Goal: Task Accomplishment & Management: Use online tool/utility

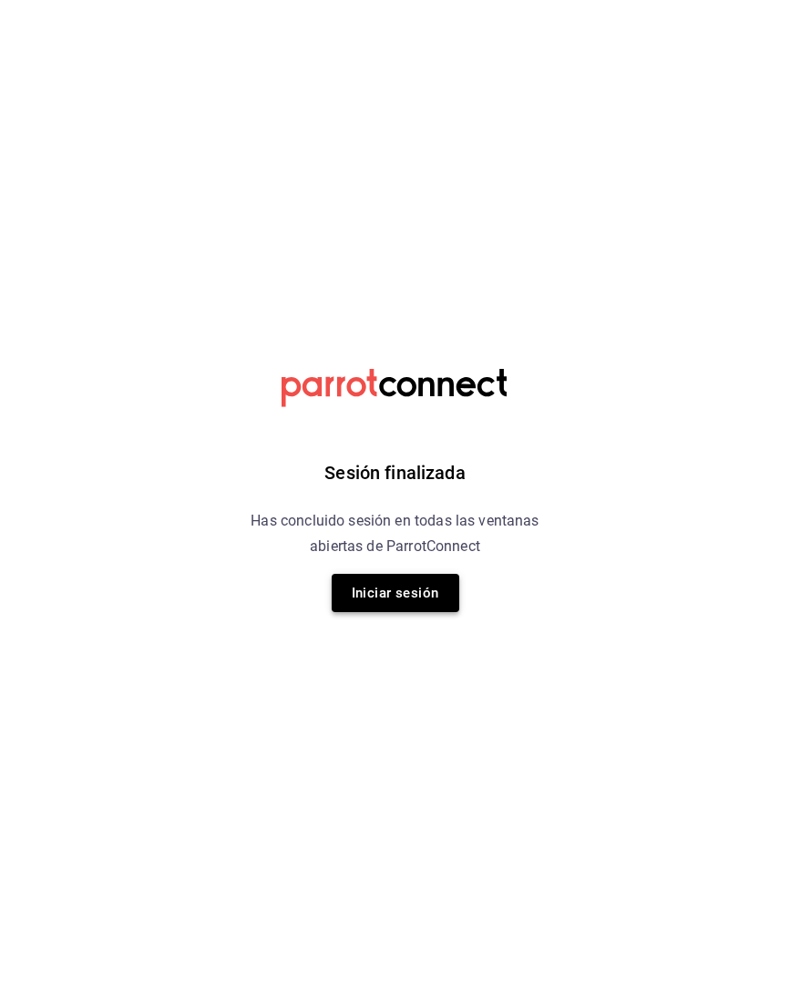
click at [410, 582] on button "Iniciar sesión" at bounding box center [396, 593] width 128 height 38
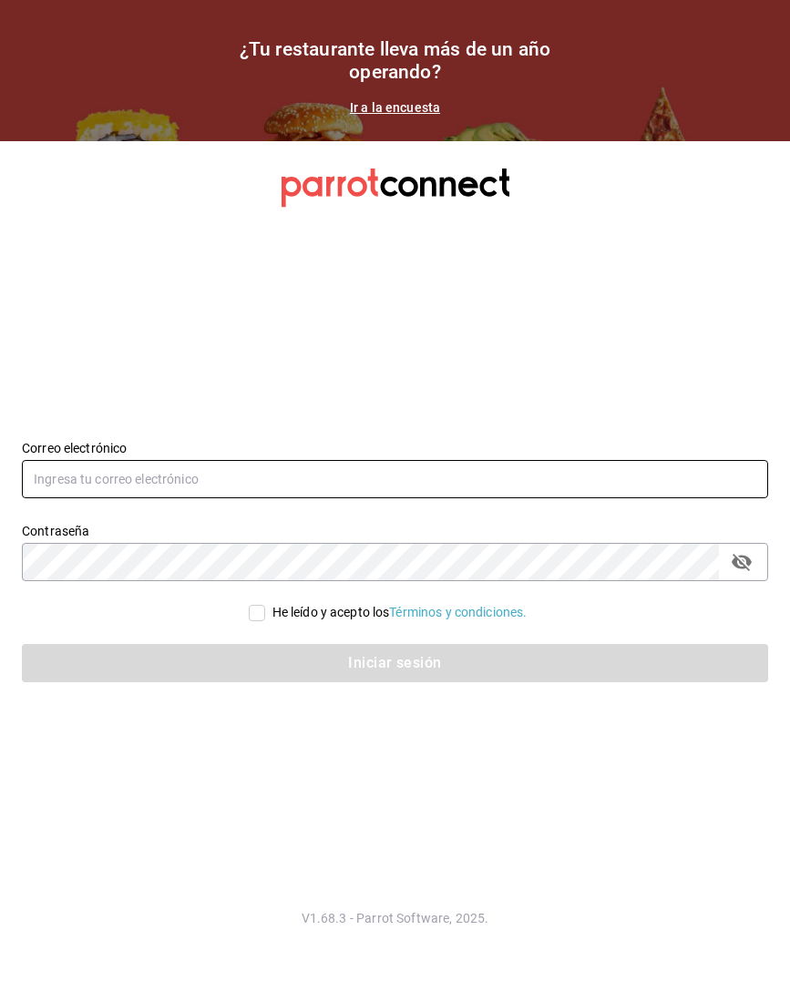
type input "[EMAIL_ADDRESS][DOMAIN_NAME]"
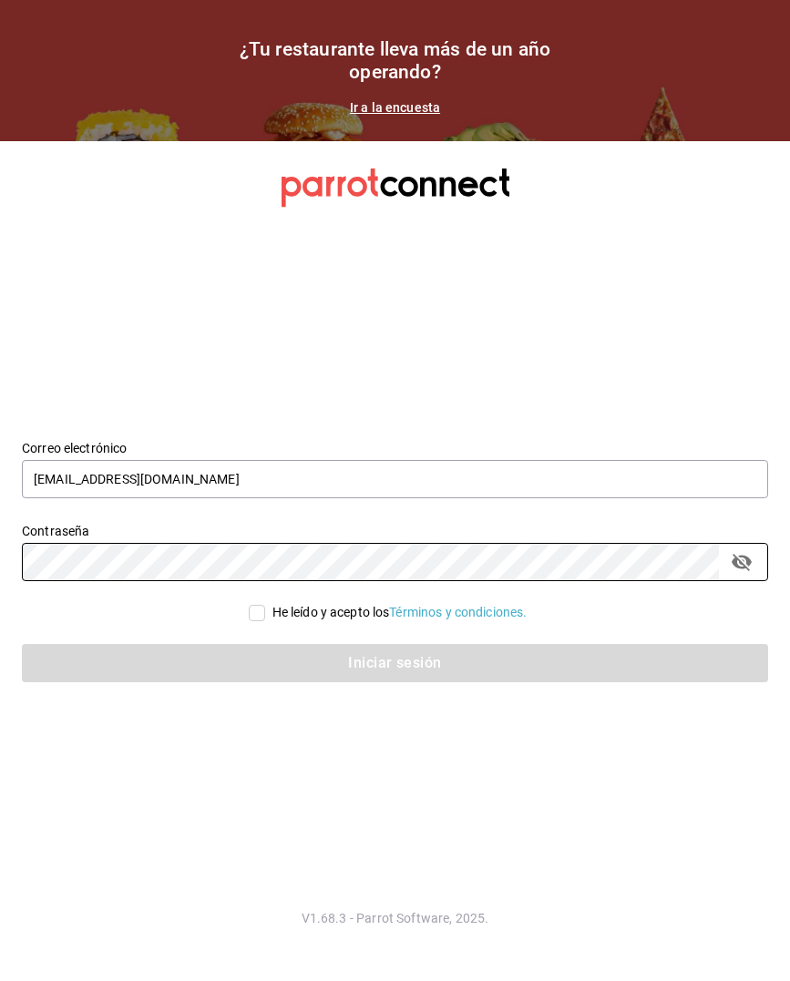
click at [276, 616] on div "He leído y acepto los Términos y condiciones." at bounding box center [399, 612] width 255 height 19
click at [265, 616] on input "He leído y acepto los Términos y condiciones." at bounding box center [257, 613] width 16 height 16
checkbox input "true"
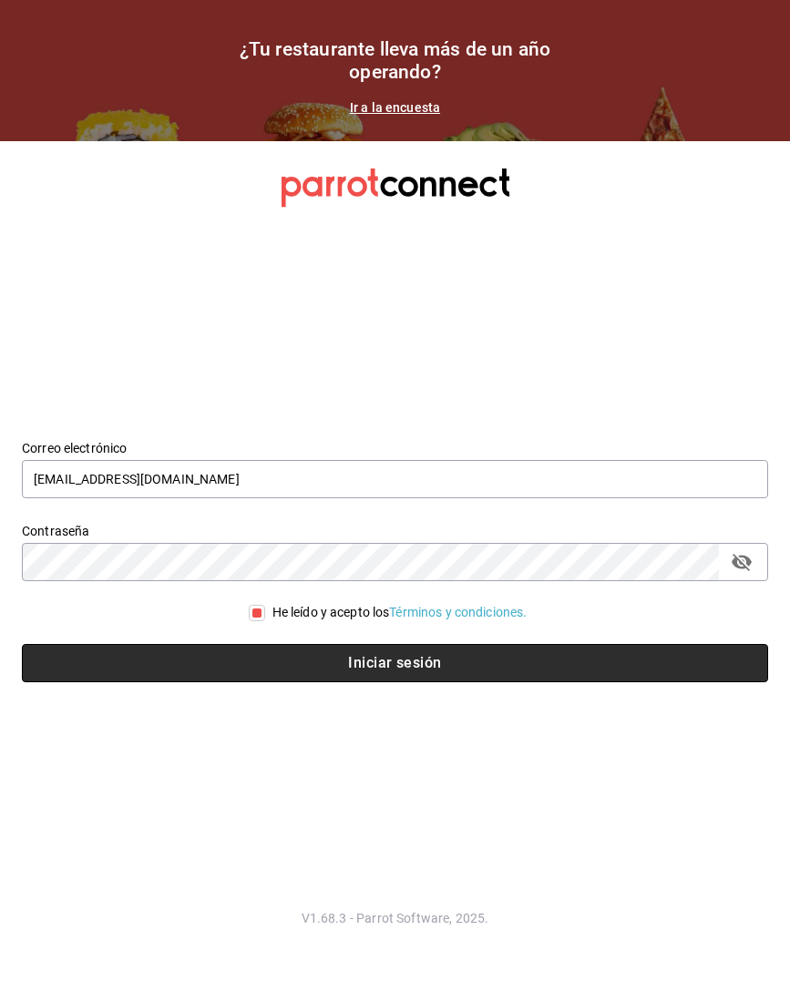
click at [283, 648] on button "Iniciar sesión" at bounding box center [395, 663] width 746 height 38
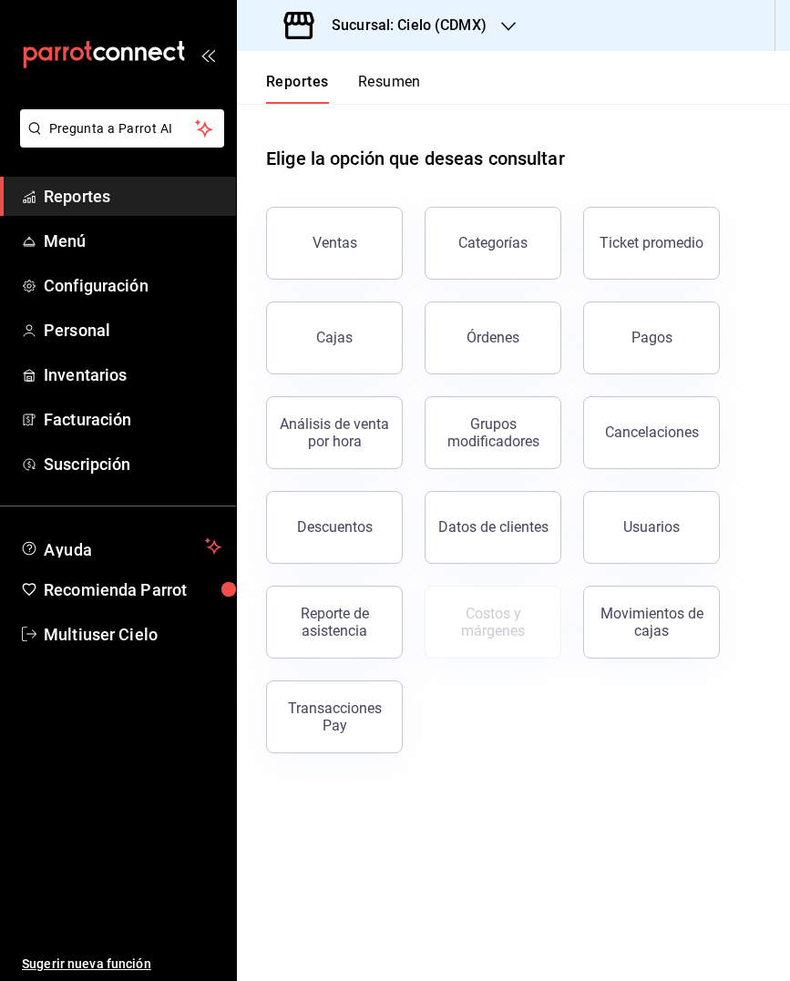
click at [112, 212] on link "Reportes" at bounding box center [118, 196] width 236 height 39
click at [310, 606] on button "Reporte de asistencia" at bounding box center [334, 622] width 137 height 73
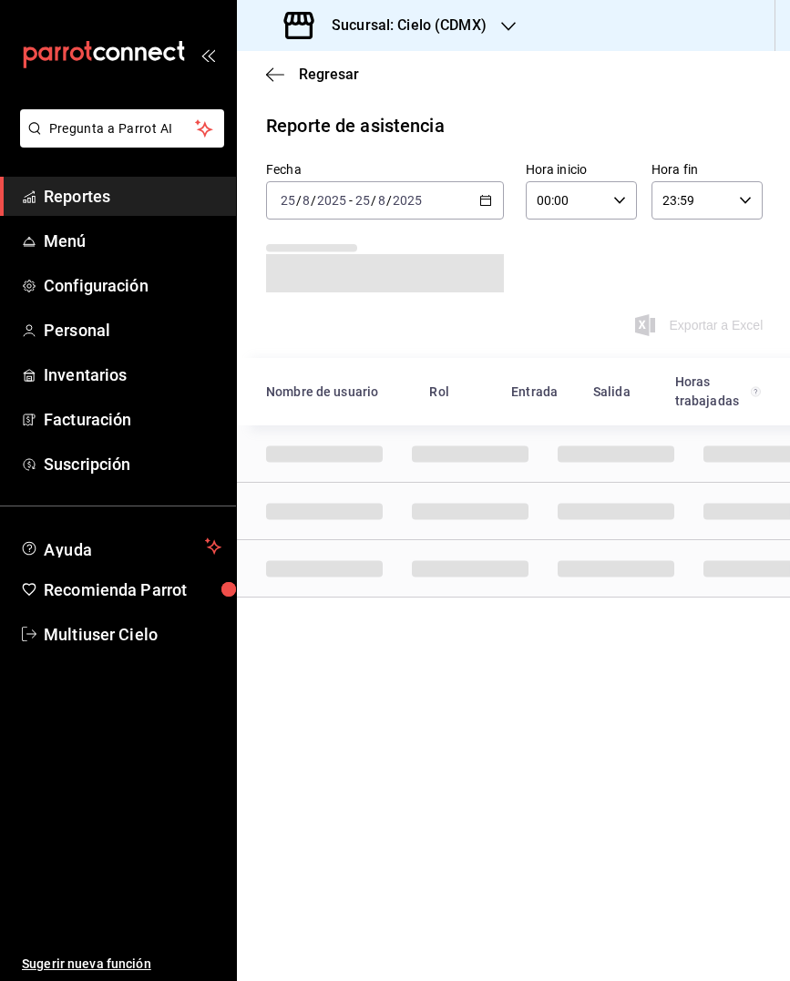
click at [182, 199] on span "Reportes" at bounding box center [133, 196] width 178 height 25
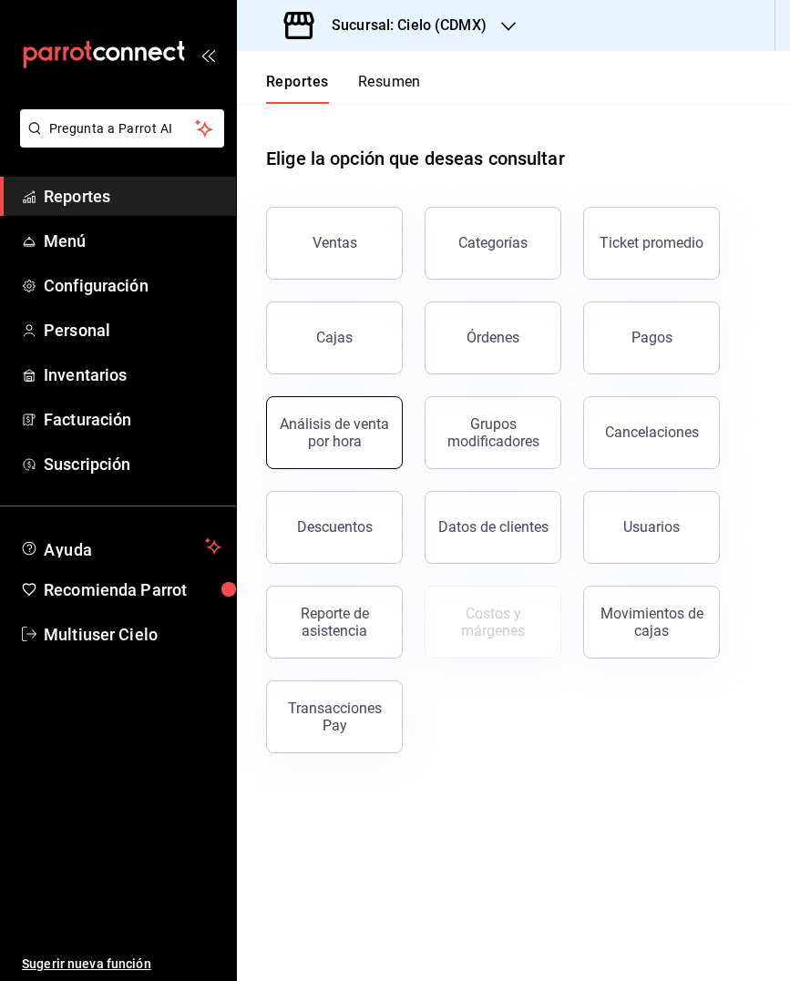
click at [359, 436] on div "Análisis de venta por hora" at bounding box center [334, 432] width 113 height 35
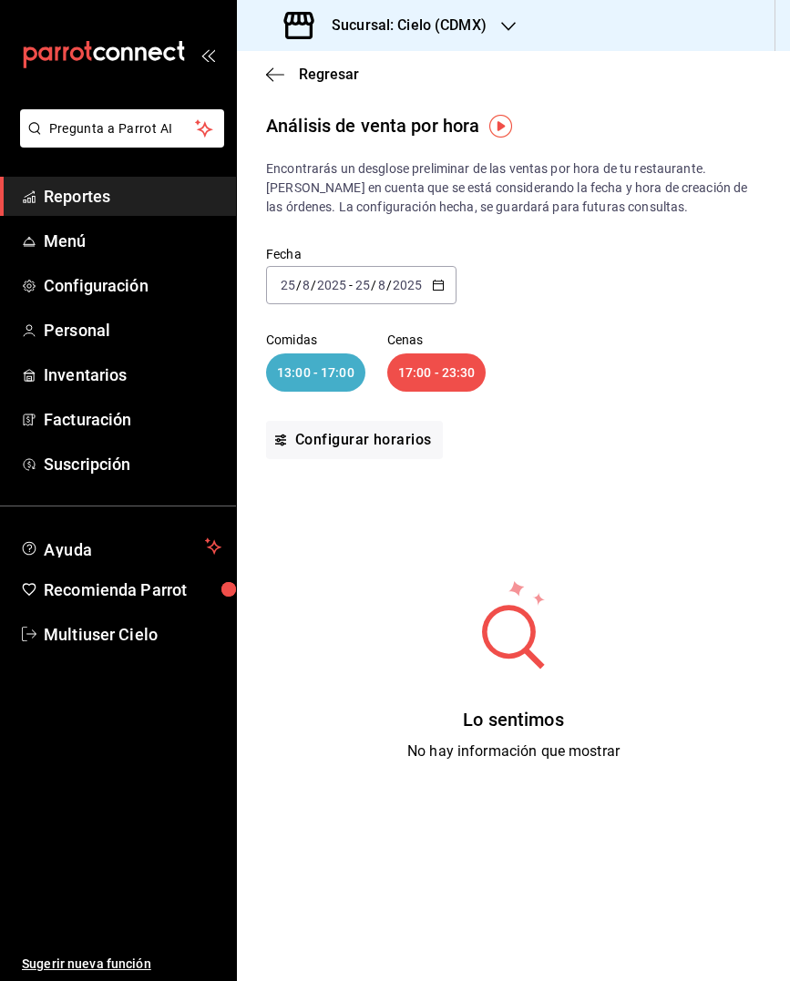
click at [448, 287] on div "[DATE] [DATE] - [DATE] [DATE]" at bounding box center [361, 285] width 190 height 38
click at [549, 291] on div "Fecha [DATE] [DATE] - [DATE] [DATE] Comidas 13:00 - 17:00 Cenas 17:00 - 23:30 C…" at bounding box center [513, 352] width 495 height 271
click at [443, 283] on icon "button" at bounding box center [438, 285] width 13 height 13
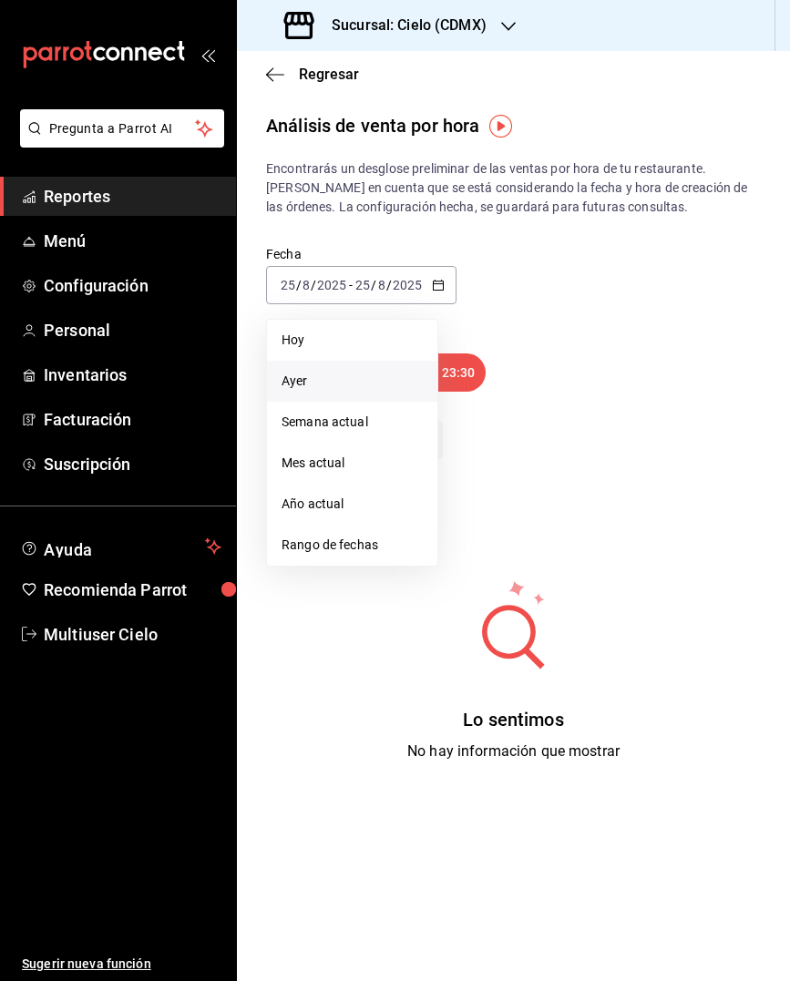
click at [325, 384] on span "Ayer" at bounding box center [351, 381] width 141 height 19
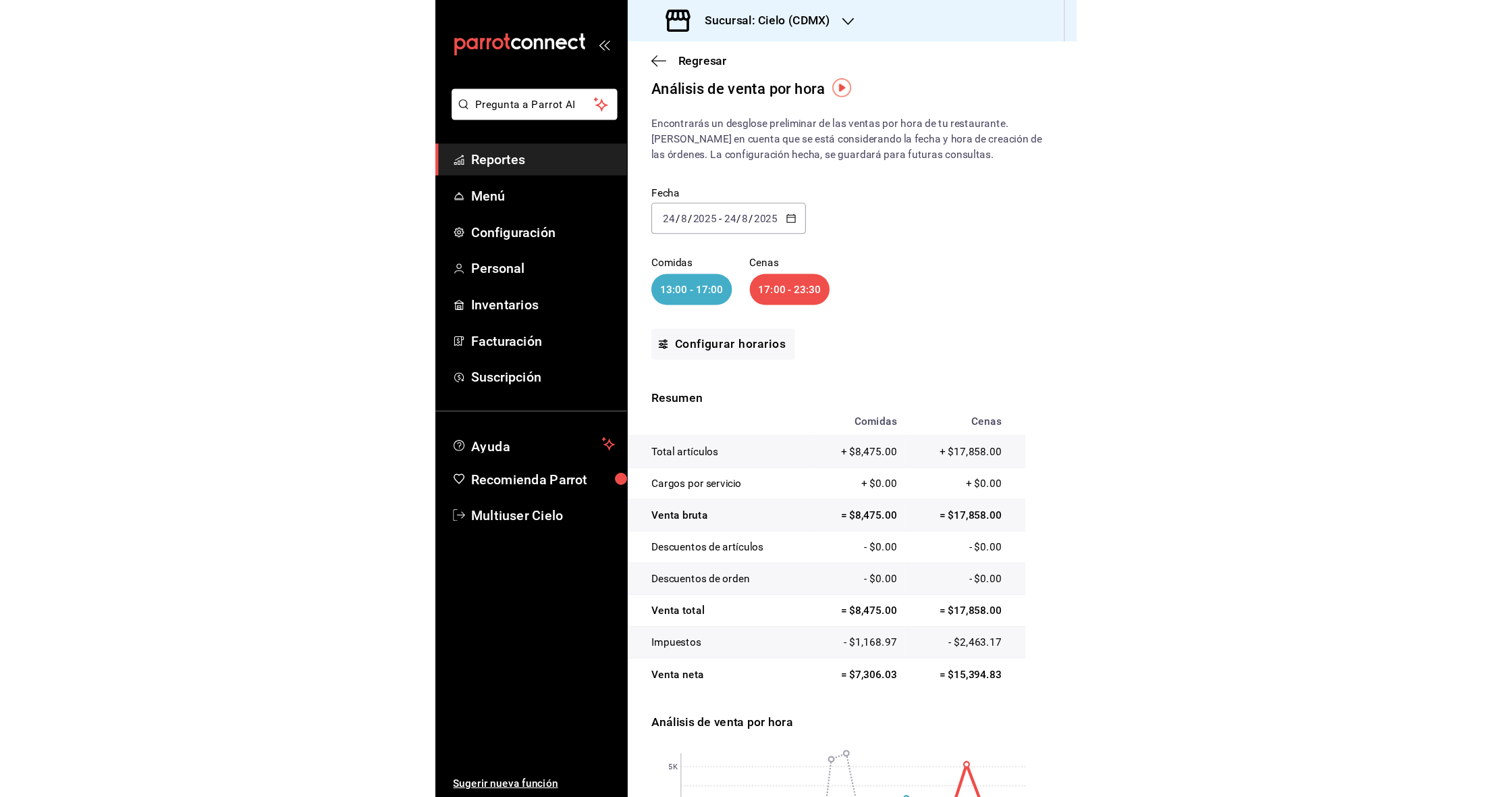
scroll to position [16, 0]
